Goal: Information Seeking & Learning: Learn about a topic

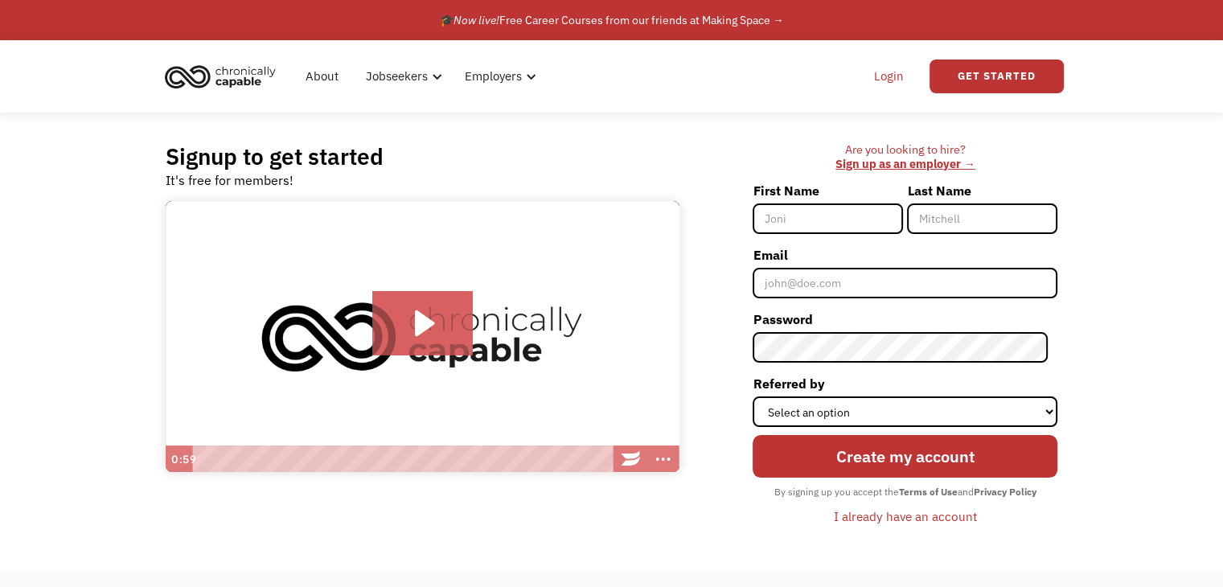
click at [891, 80] on link "Login" at bounding box center [888, 76] width 49 height 51
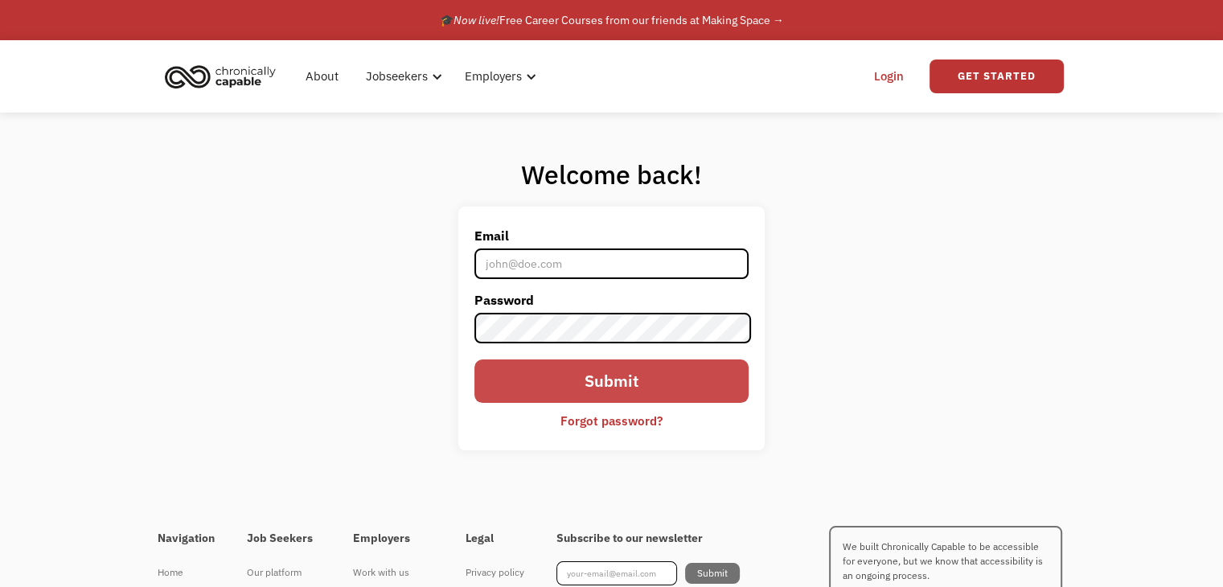
type input "amanda4ctfo@gmail.com"
click at [659, 373] on input "Submit" at bounding box center [610, 380] width 273 height 43
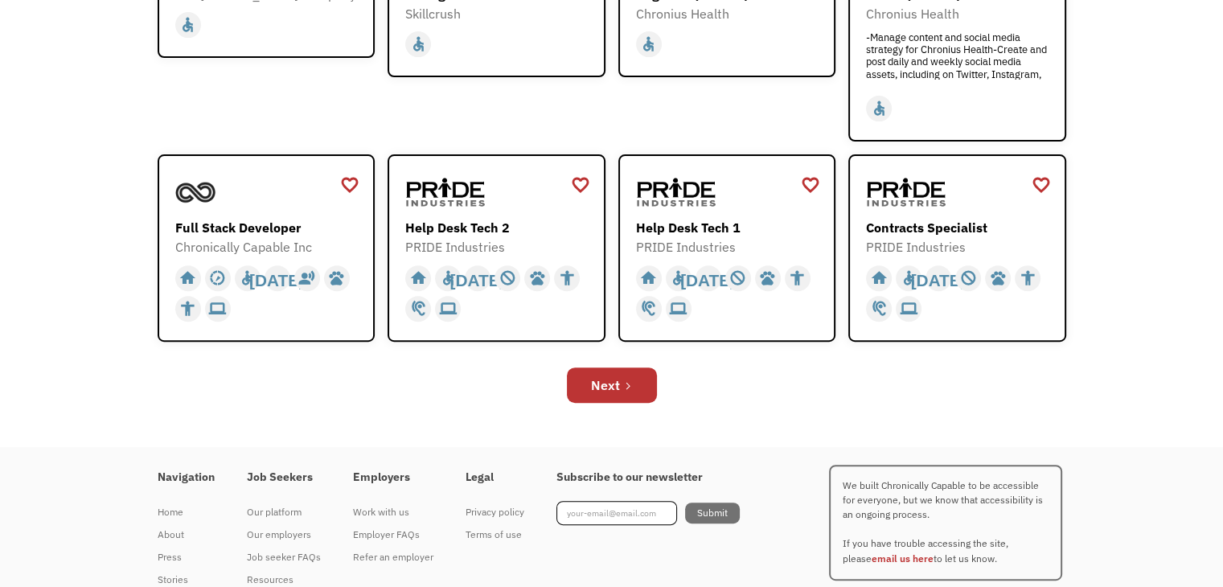
scroll to position [547, 0]
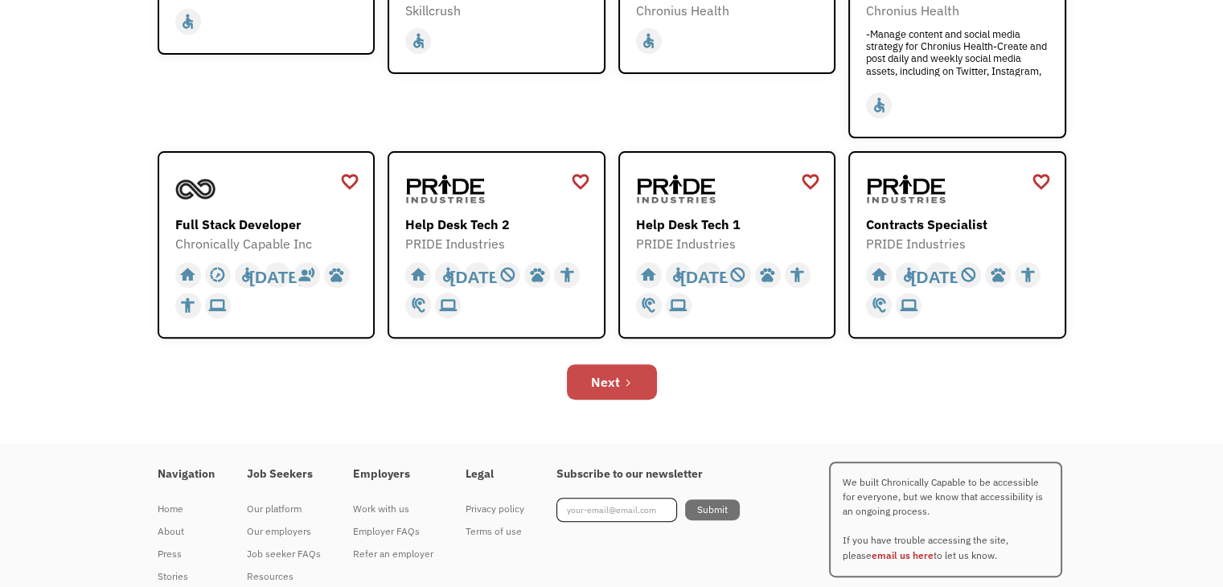
click at [631, 378] on icon "Next Page" at bounding box center [628, 383] width 10 height 10
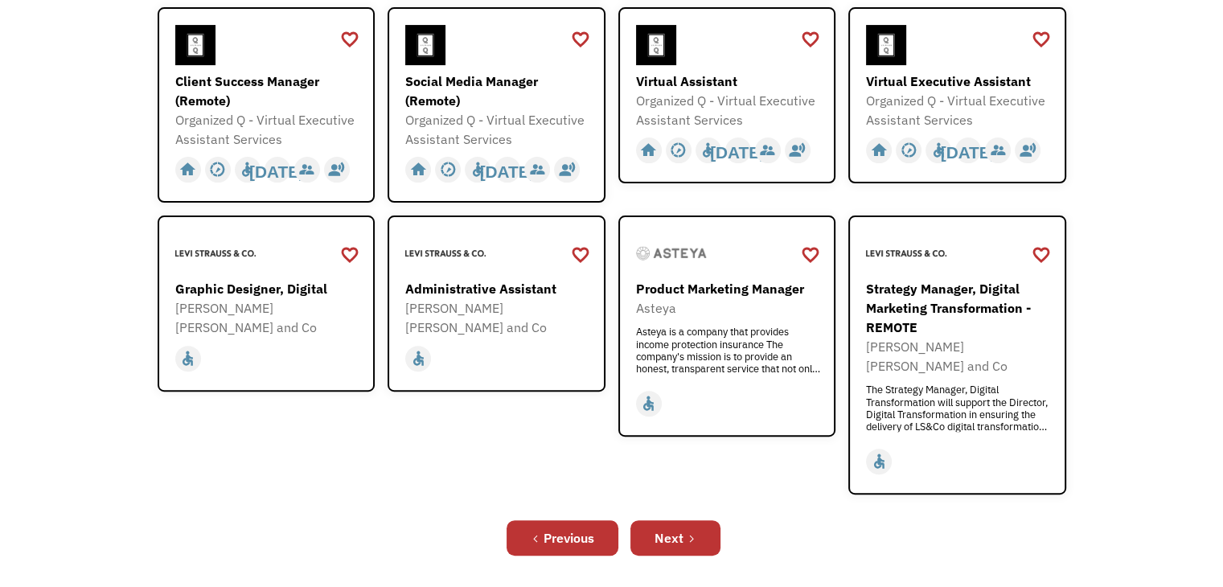
scroll to position [482, 0]
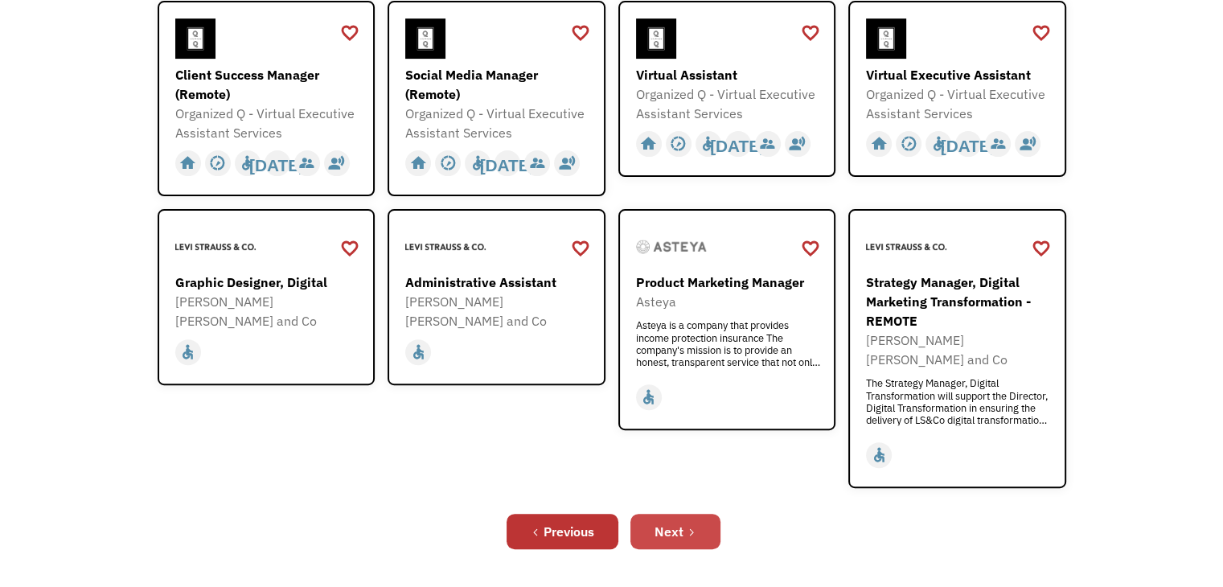
click at [683, 522] on div "Next" at bounding box center [668, 531] width 29 height 19
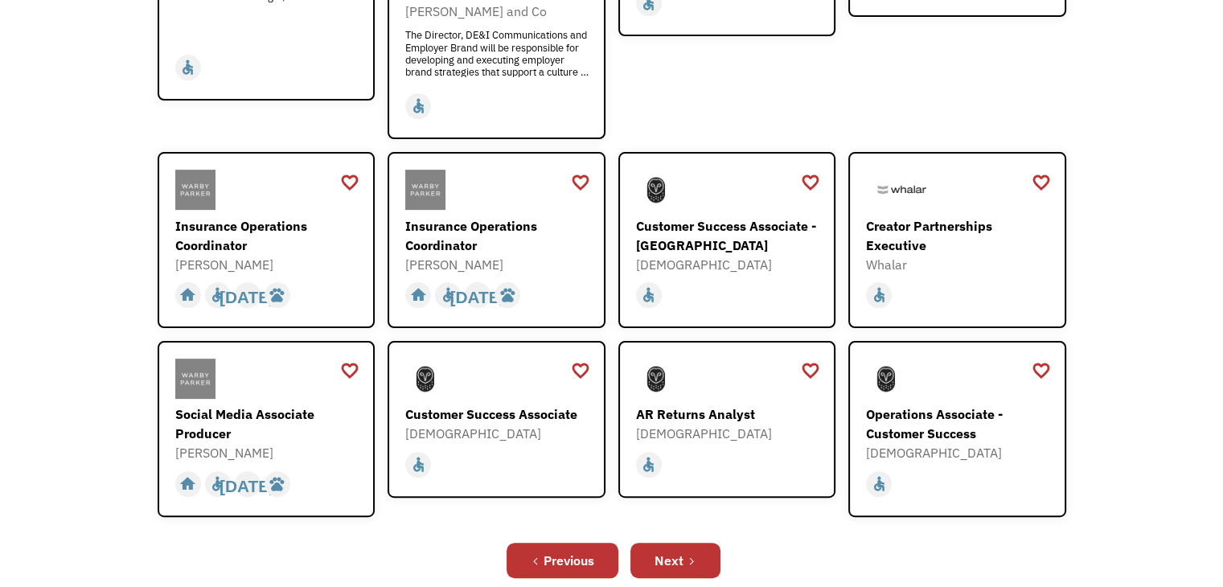
scroll to position [450, 0]
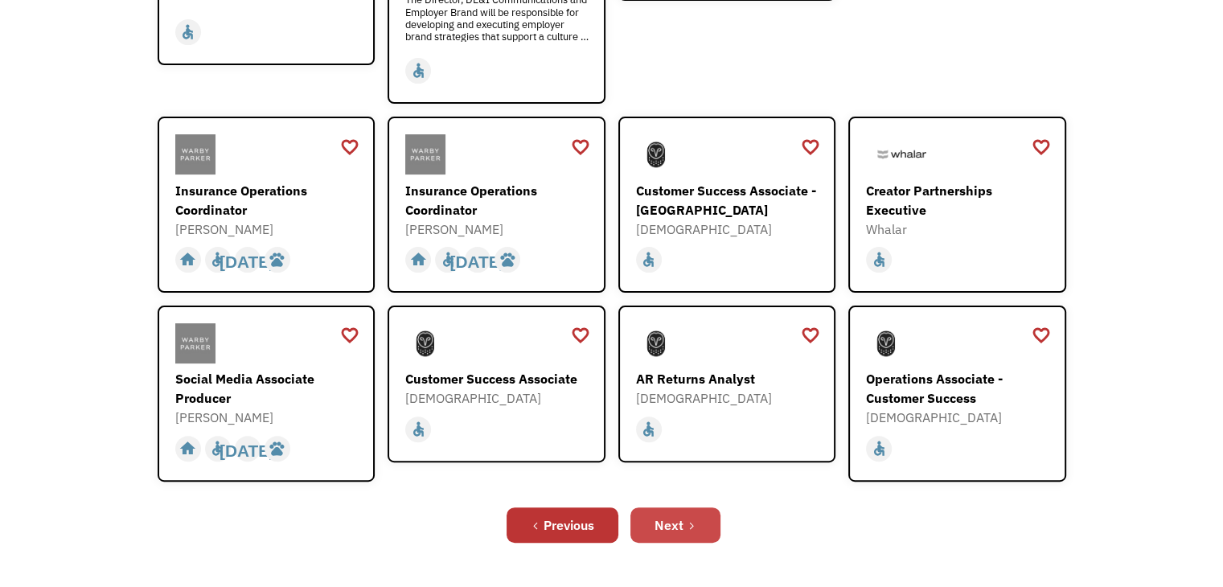
click at [661, 515] on div "Next" at bounding box center [668, 524] width 29 height 19
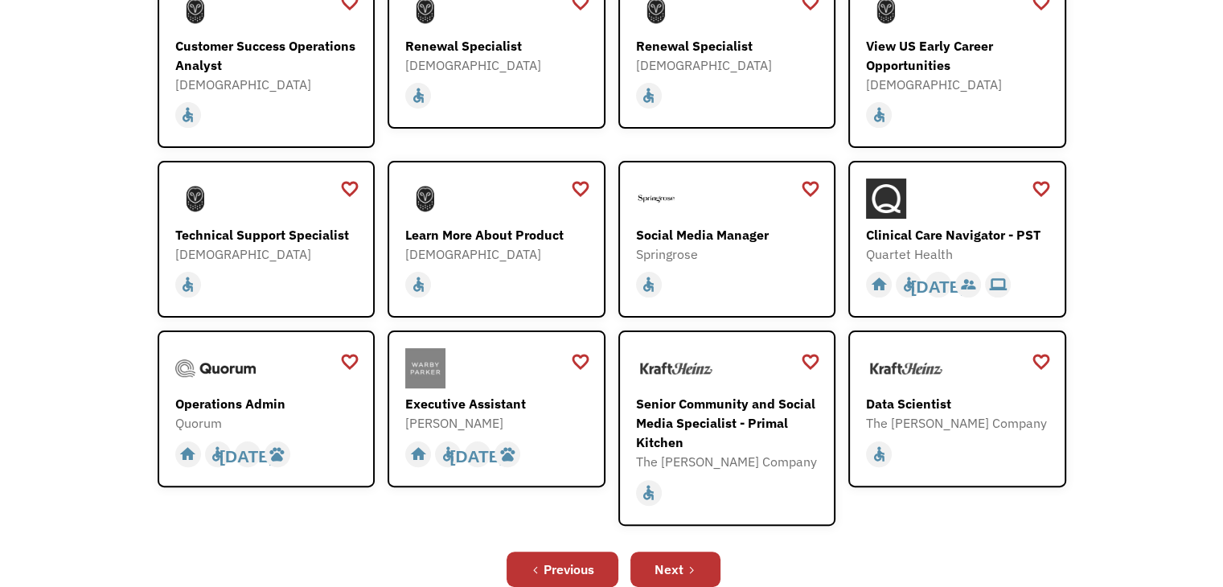
scroll to position [322, 0]
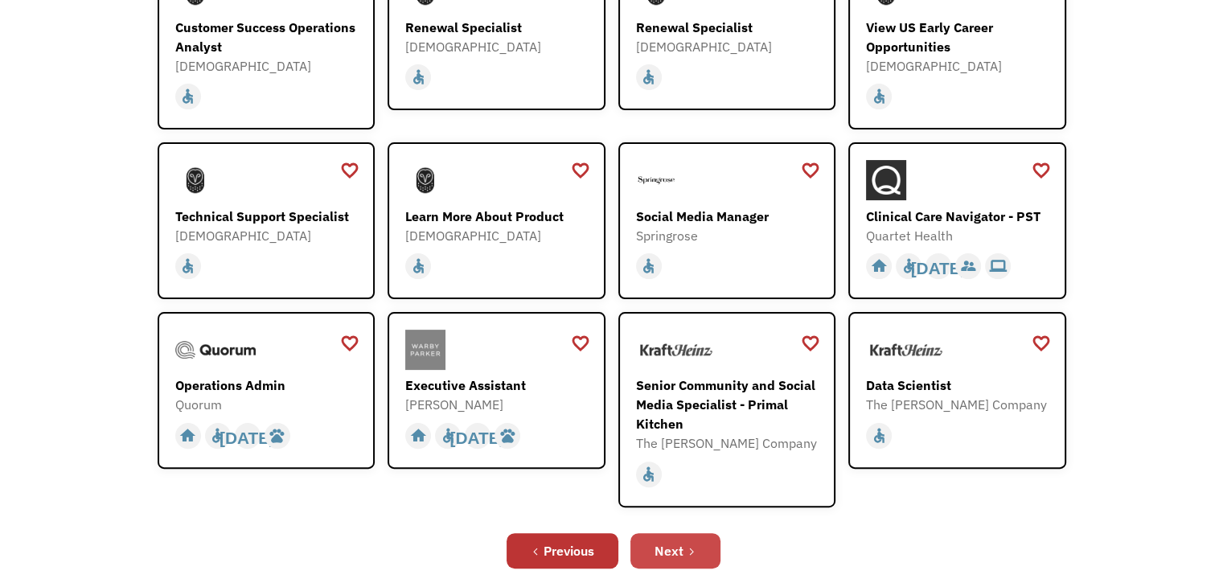
click at [669, 548] on div "Next" at bounding box center [668, 550] width 29 height 19
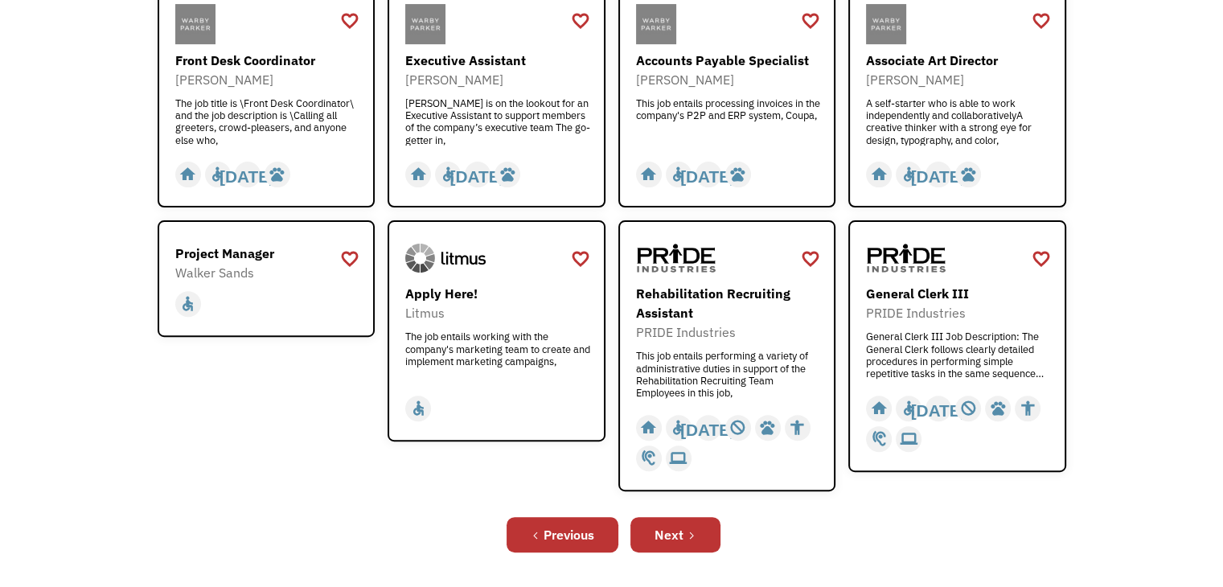
scroll to position [515, 0]
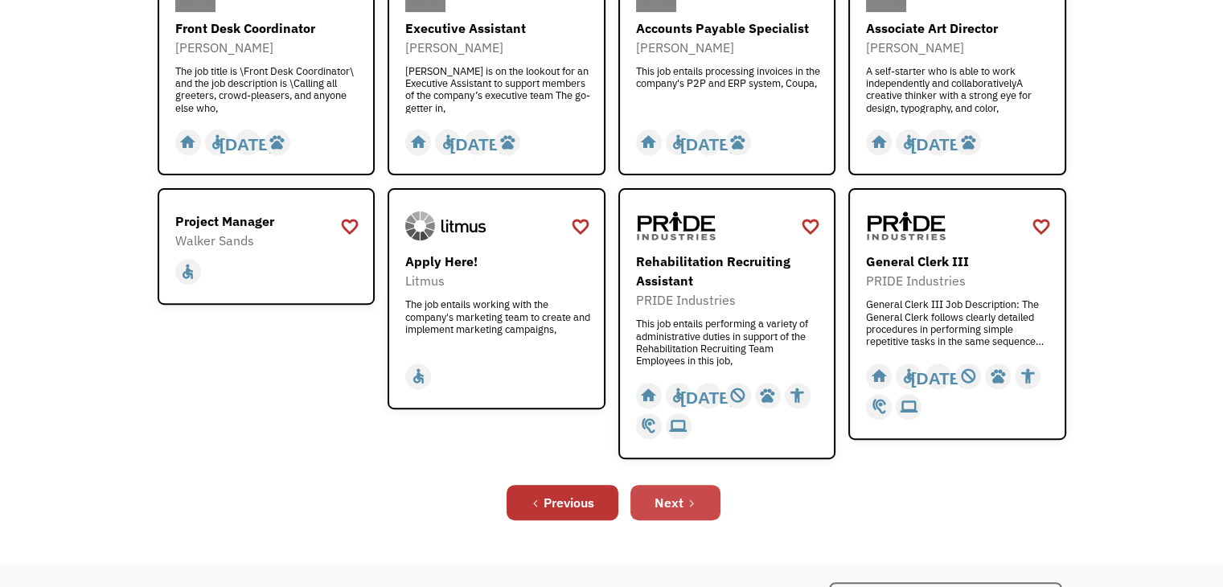
click at [688, 493] on link "Next" at bounding box center [675, 502] width 90 height 35
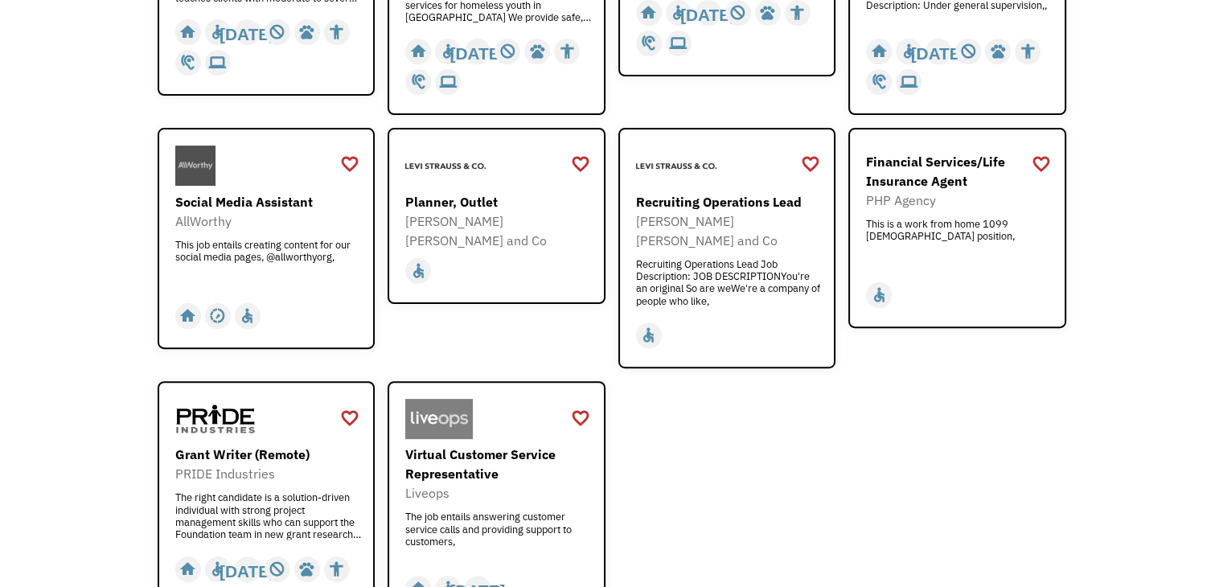
scroll to position [482, 0]
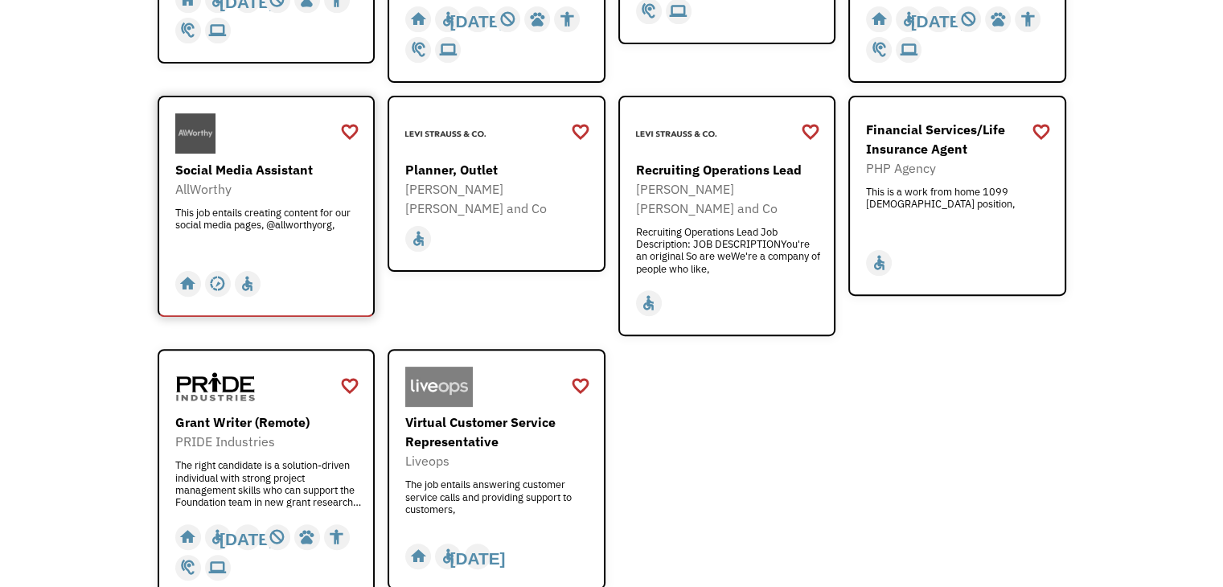
click at [230, 184] on div "AllWorthy" at bounding box center [268, 188] width 187 height 19
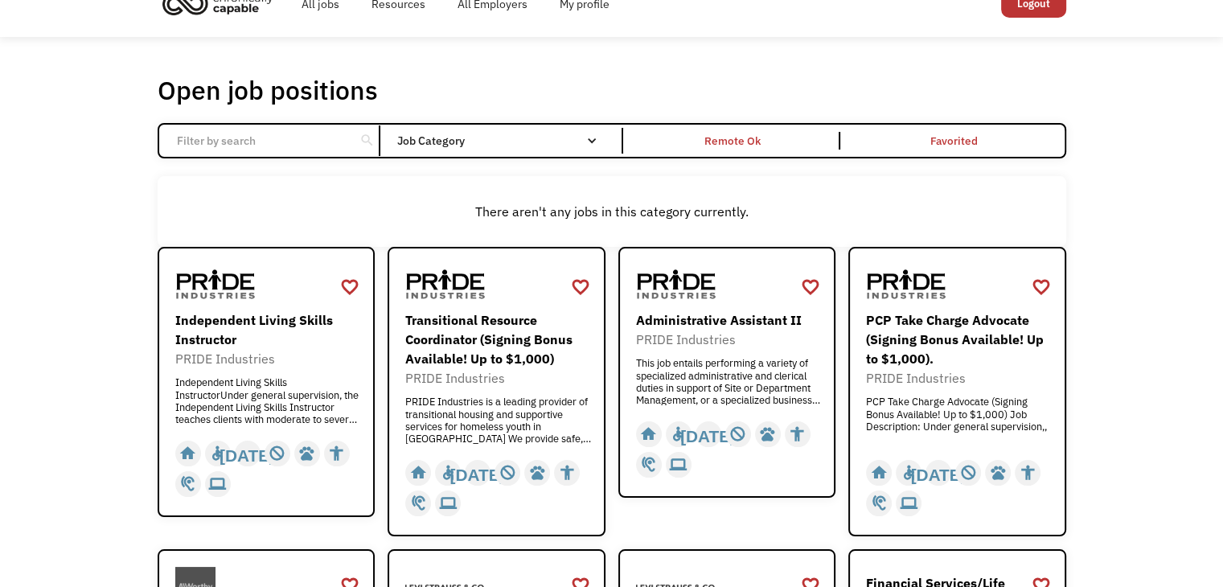
scroll to position [0, 0]
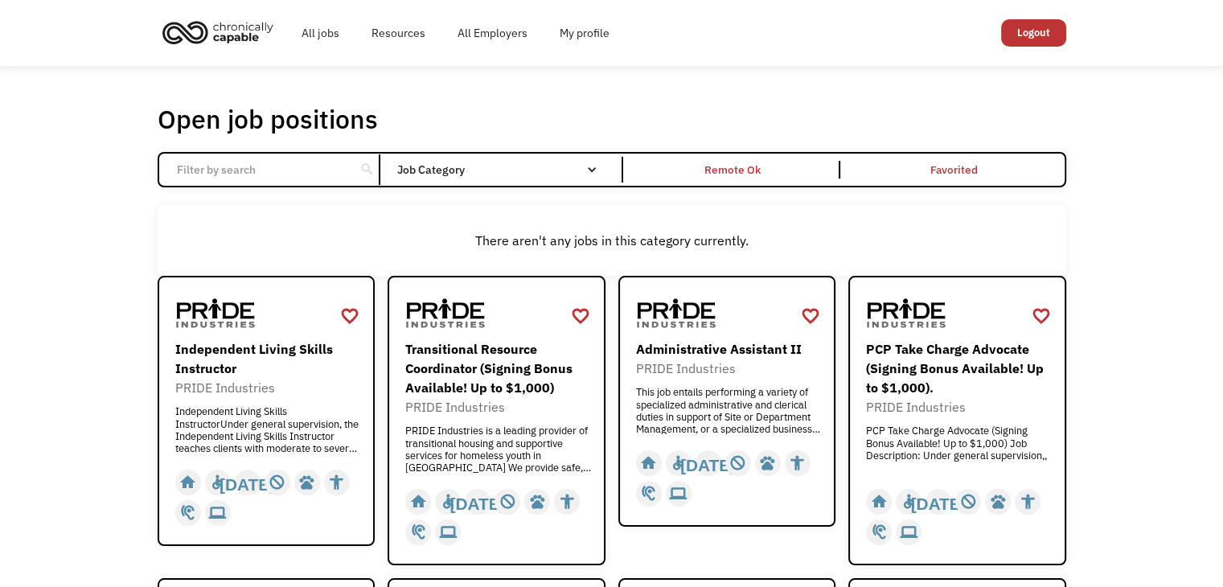
click at [238, 34] on img "home" at bounding box center [218, 31] width 121 height 35
